Goal: Task Accomplishment & Management: Manage account settings

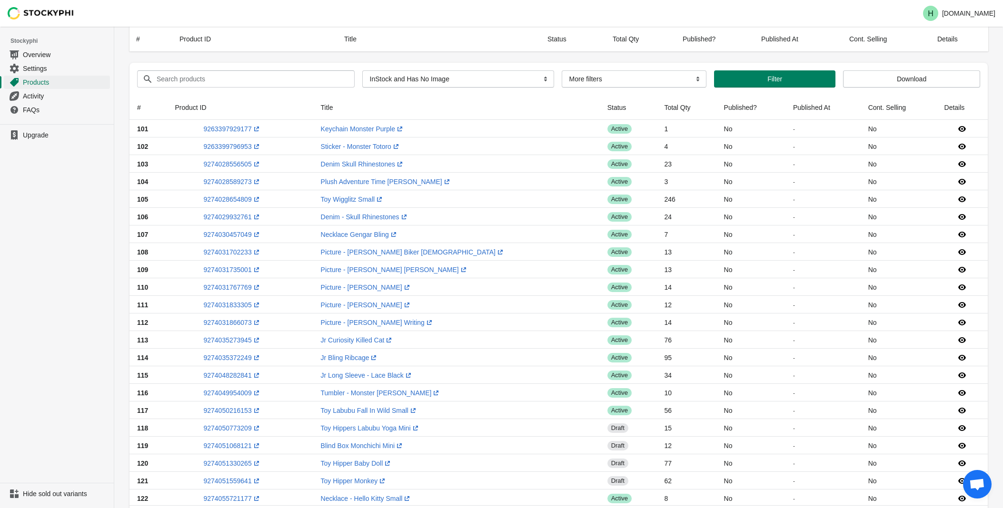
select select "instock_has_no_image"
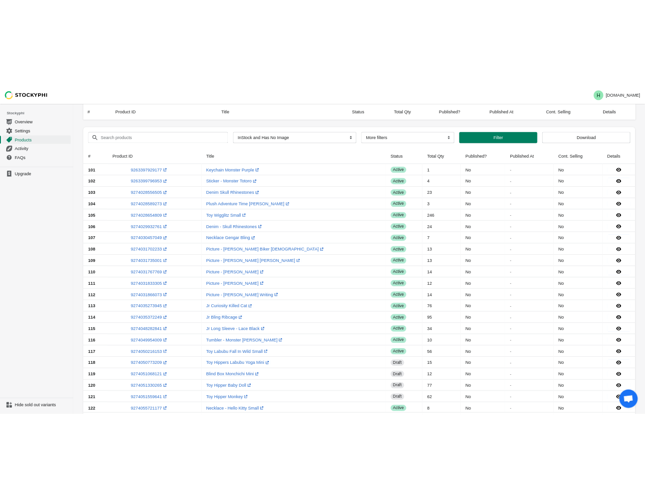
scroll to position [465, 0]
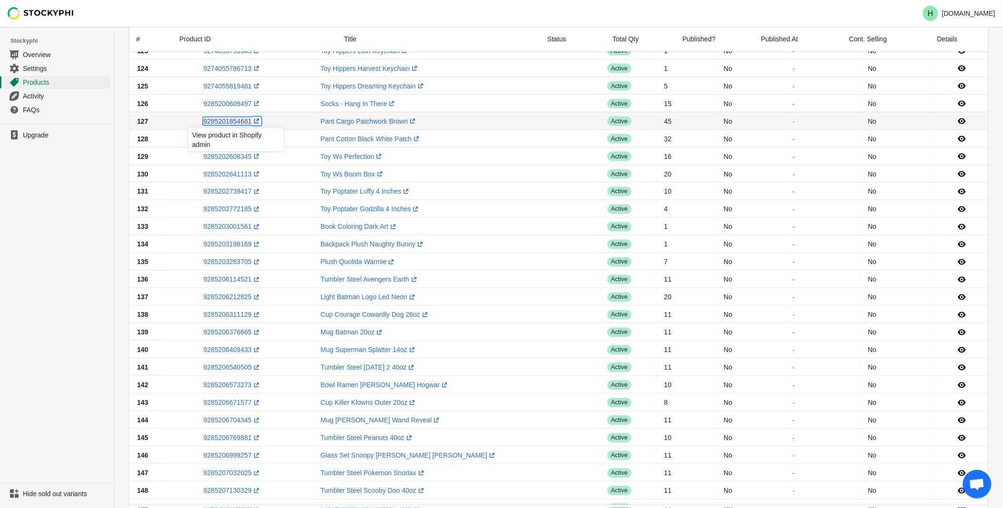
click at [232, 121] on link "9285201854681 (opens a new window)" at bounding box center [232, 122] width 58 height 8
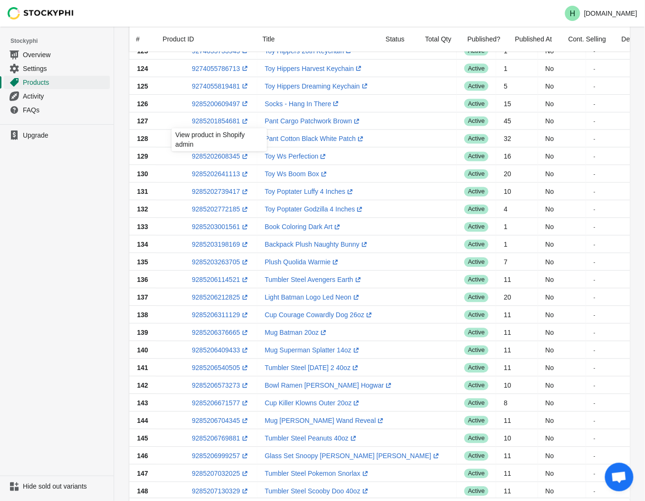
click at [46, 175] on ul "Upgrade" at bounding box center [57, 299] width 114 height 351
click at [208, 137] on link "9285202378969 (opens a new window)" at bounding box center [221, 139] width 58 height 8
click at [87, 184] on ul "Upgrade" at bounding box center [57, 299] width 114 height 351
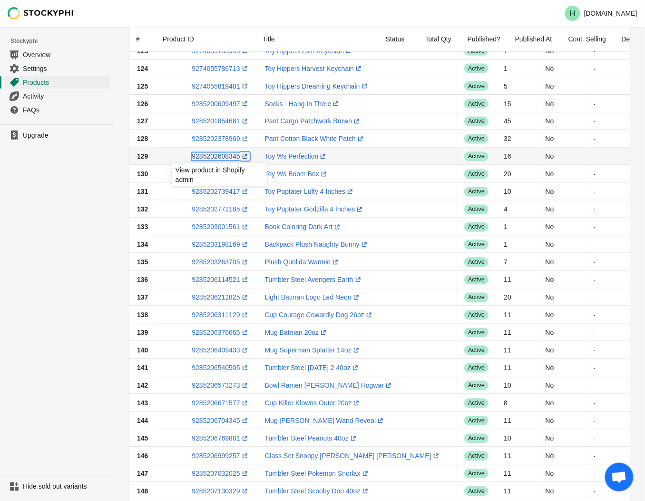
click at [217, 155] on link "9285202608345 (opens a new window)" at bounding box center [221, 157] width 58 height 8
drag, startPoint x: 77, startPoint y: 201, endPoint x: 98, endPoint y: 189, distance: 24.1
click at [77, 200] on ul "Upgrade" at bounding box center [57, 299] width 114 height 351
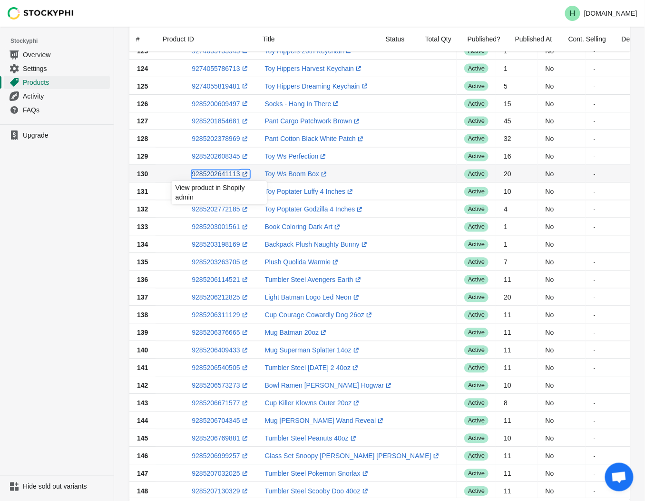
click at [210, 175] on link "9285202641113 (opens a new window)" at bounding box center [221, 174] width 58 height 8
click at [35, 265] on ul "Upgrade" at bounding box center [57, 299] width 114 height 351
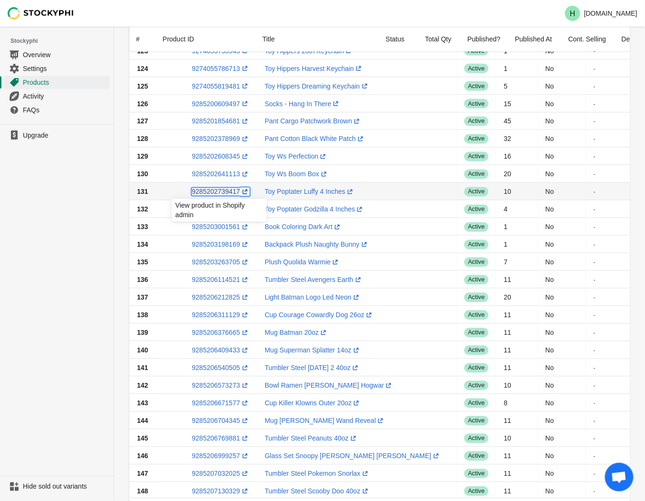
click at [217, 194] on link "9285202739417 (opens a new window)" at bounding box center [221, 192] width 58 height 8
click at [53, 232] on ul "Upgrade" at bounding box center [57, 299] width 114 height 351
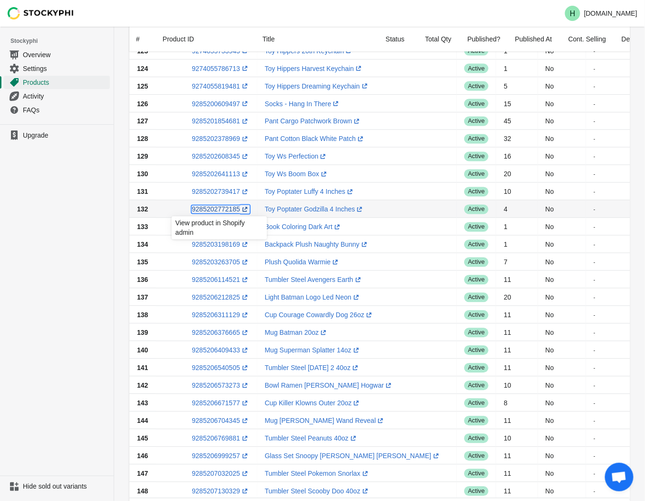
click at [212, 209] on link "9285202772185 (opens a new window)" at bounding box center [221, 210] width 58 height 8
click at [65, 327] on ul "Upgrade" at bounding box center [57, 299] width 114 height 351
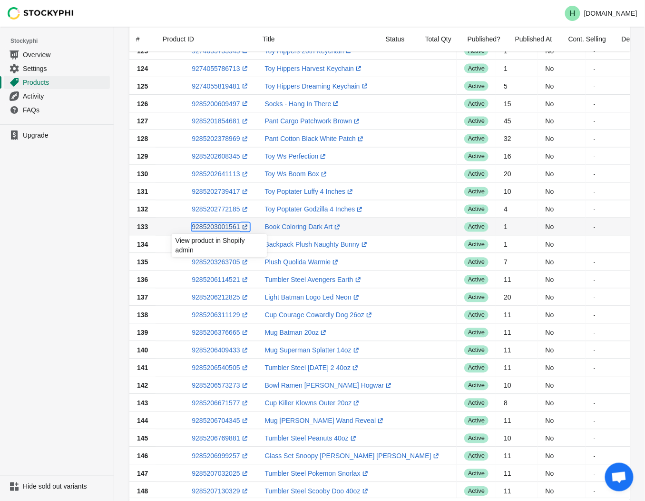
click at [211, 228] on link "9285203001561 (opens a new window)" at bounding box center [221, 227] width 58 height 8
click at [58, 212] on ul "Upgrade" at bounding box center [57, 299] width 114 height 351
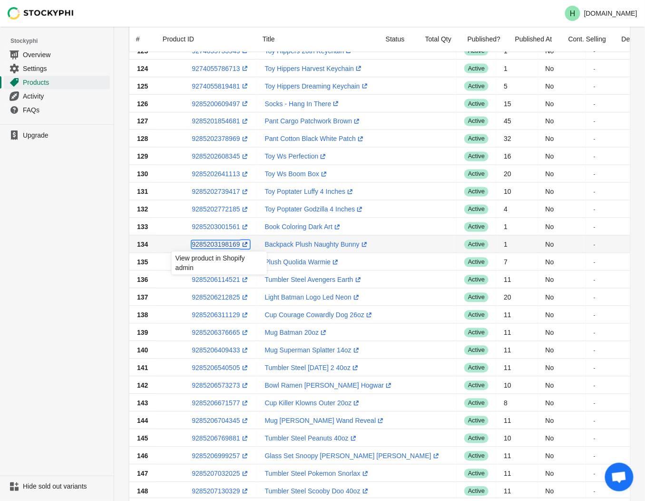
click at [217, 245] on link "9285203198169 (opens a new window)" at bounding box center [221, 245] width 58 height 8
click at [87, 276] on ul "Upgrade" at bounding box center [57, 299] width 114 height 351
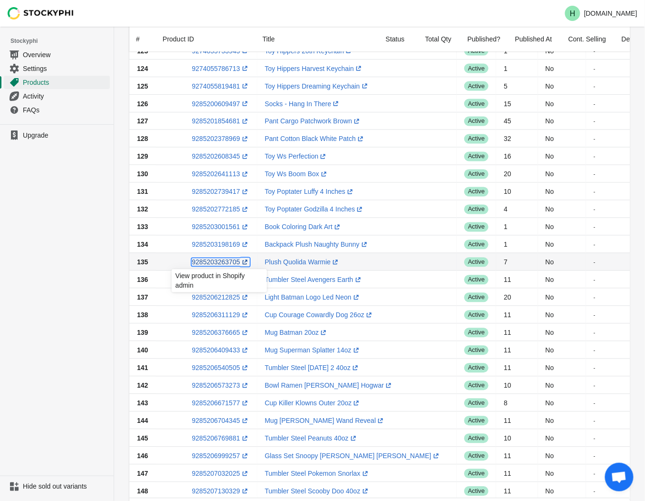
click at [217, 262] on link "9285203263705 (opens a new window)" at bounding box center [221, 262] width 58 height 8
click at [86, 249] on ul "Upgrade" at bounding box center [57, 299] width 114 height 351
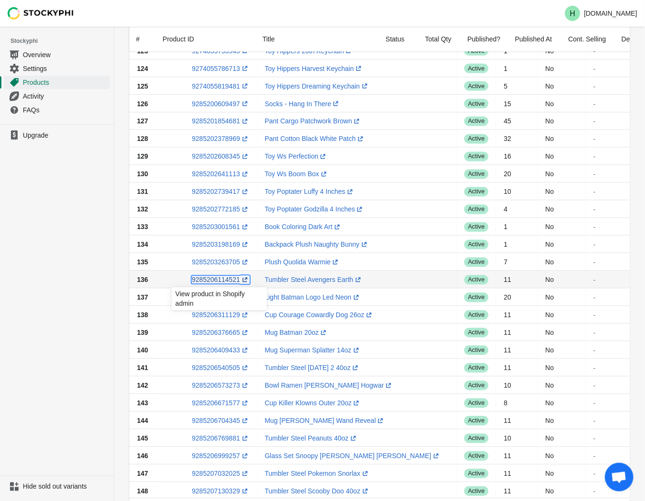
click at [213, 281] on link "9285206114521 (opens a new window)" at bounding box center [221, 280] width 58 height 8
click at [73, 212] on ul "Upgrade" at bounding box center [57, 299] width 114 height 351
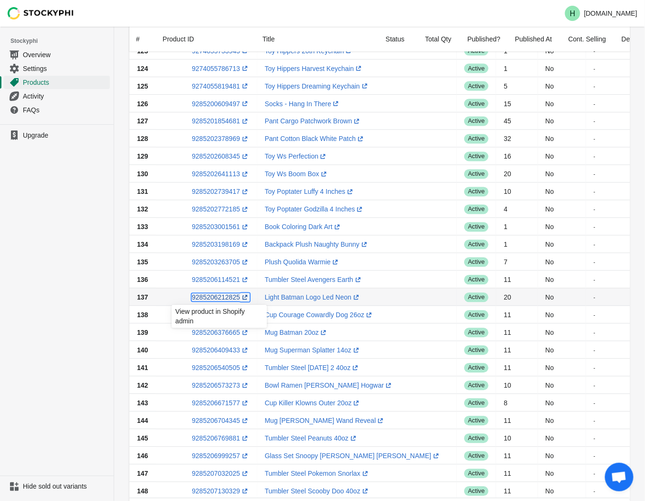
click at [215, 300] on link "9285206212825 (opens a new window)" at bounding box center [221, 298] width 58 height 8
click at [31, 301] on ul "Upgrade" at bounding box center [57, 299] width 114 height 351
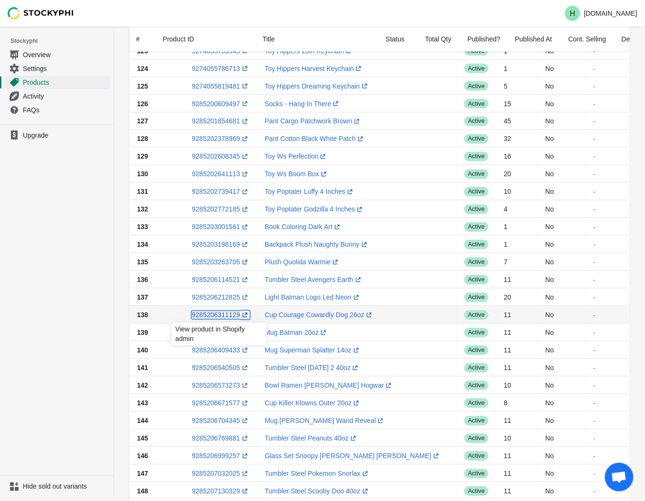
click at [220, 316] on link "9285206311129 (opens a new window)" at bounding box center [221, 315] width 58 height 8
click at [93, 333] on ul "Upgrade" at bounding box center [57, 299] width 114 height 351
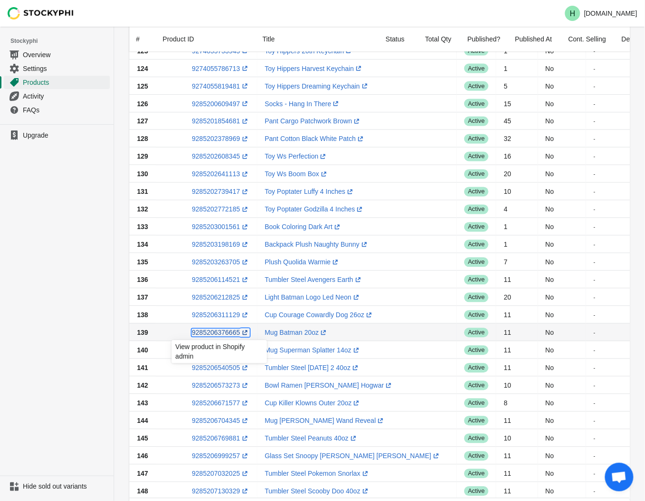
click at [202, 333] on link "9285206376665 (opens a new window)" at bounding box center [221, 333] width 58 height 8
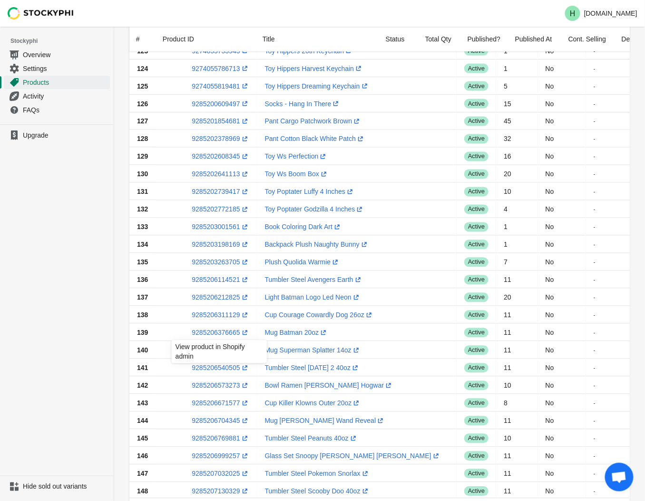
click at [103, 264] on ul "Upgrade" at bounding box center [57, 299] width 114 height 351
click at [217, 351] on link "9285206409433 (opens a new window)" at bounding box center [221, 350] width 58 height 8
click at [83, 345] on ul "Upgrade" at bounding box center [57, 299] width 114 height 351
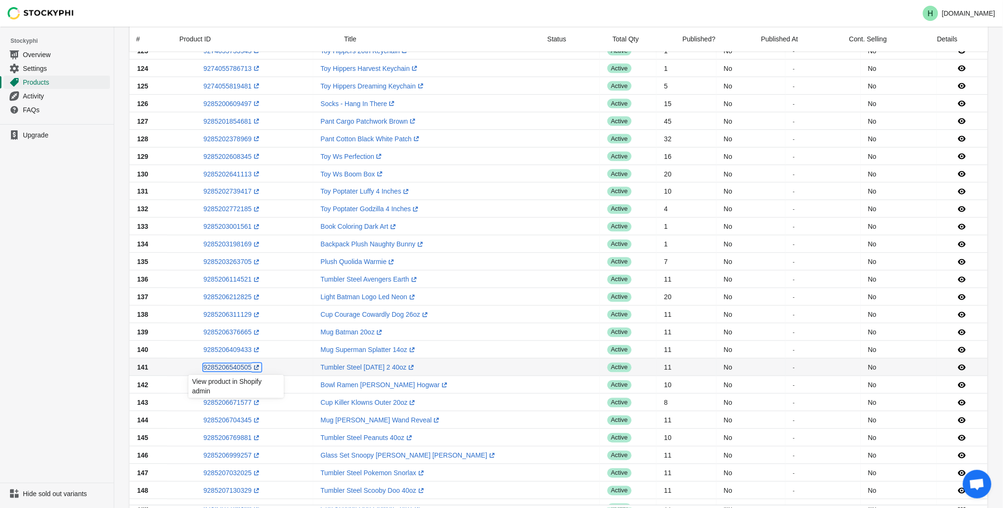
click at [225, 369] on link "9285206540505 (opens a new window)" at bounding box center [232, 368] width 58 height 8
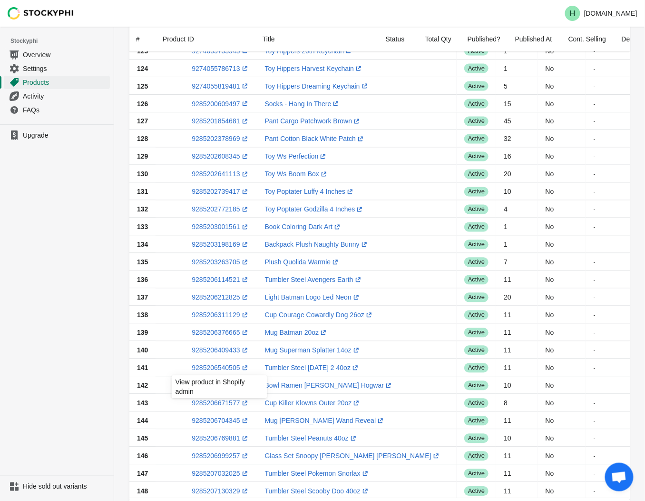
drag, startPoint x: 19, startPoint y: 248, endPoint x: 30, endPoint y: 258, distance: 15.2
click at [20, 249] on ul "Upgrade" at bounding box center [57, 299] width 114 height 351
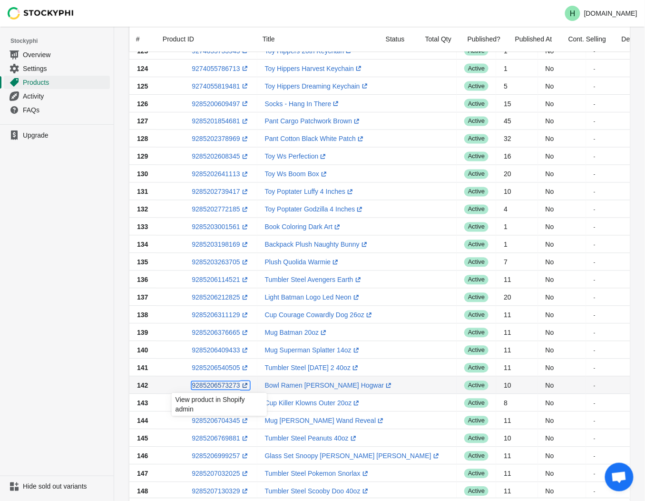
click at [215, 388] on link "9285206573273 (opens a new window)" at bounding box center [221, 386] width 58 height 8
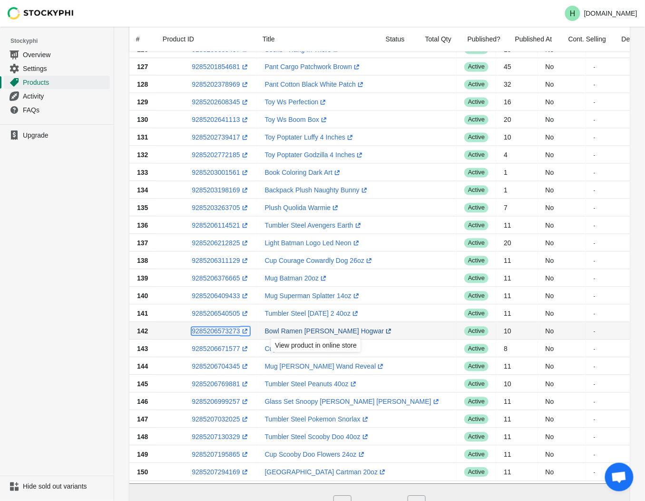
scroll to position [572, 0]
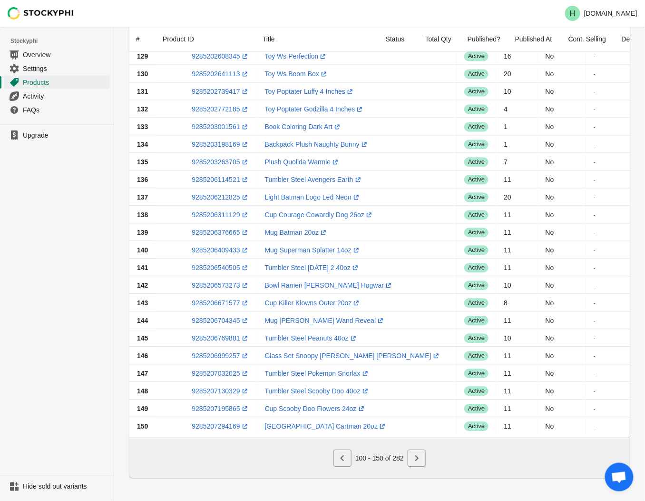
click at [77, 298] on ul "Upgrade" at bounding box center [57, 299] width 114 height 351
click at [222, 299] on link "9285206671577 (opens a new window)" at bounding box center [221, 303] width 58 height 8
click at [217, 316] on link "9285206704345 (opens a new window)" at bounding box center [221, 320] width 58 height 8
click at [77, 292] on ul "Upgrade" at bounding box center [57, 299] width 114 height 351
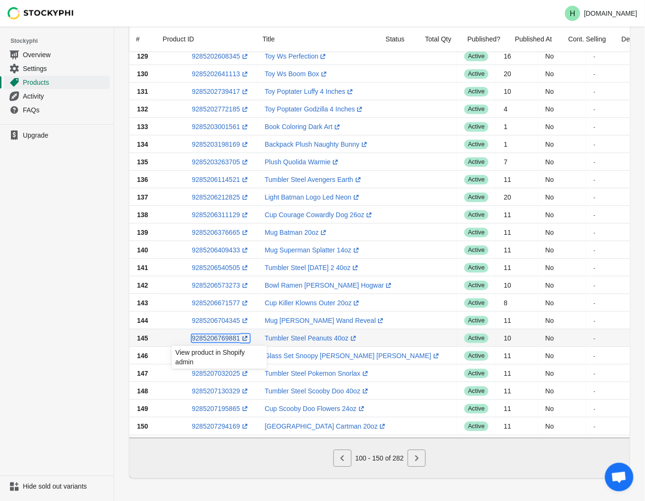
click at [207, 334] on link "9285206769881 (opens a new window)" at bounding box center [221, 338] width 58 height 8
